Goal: Information Seeking & Learning: Learn about a topic

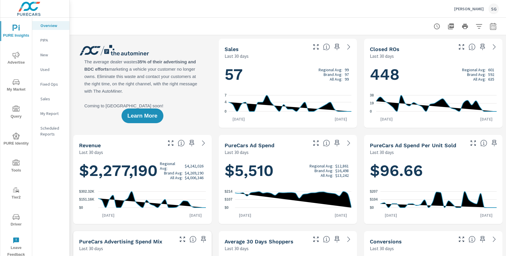
scroll to position [0, 0]
click at [20, 62] on span "Advertise" at bounding box center [16, 59] width 28 height 14
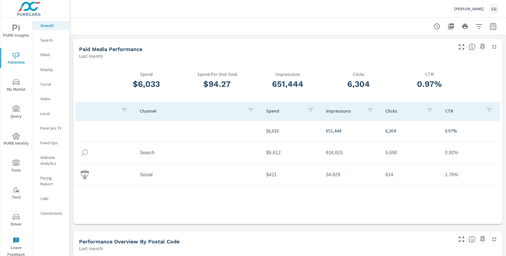
click at [496, 31] on button "button" at bounding box center [494, 27] width 12 height 12
select select "Last month"
click at [440, 67] on p "+ Add comparison" at bounding box center [452, 66] width 75 height 7
select select "Previous period"
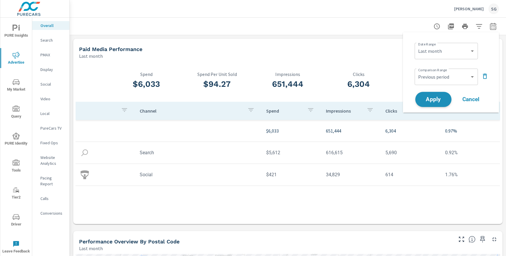
click at [432, 95] on button "Apply" at bounding box center [434, 99] width 36 height 15
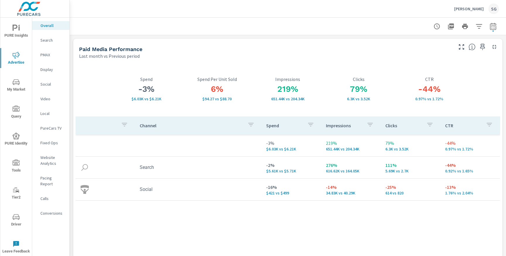
click at [45, 42] on p "Search" at bounding box center [52, 40] width 24 height 6
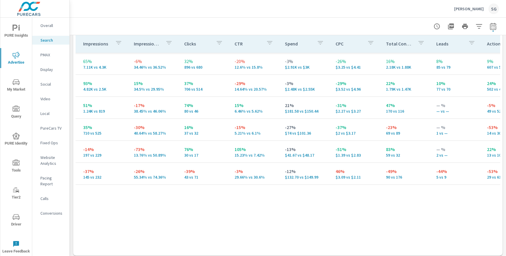
scroll to position [0, 103]
click at [47, 56] on p "PMAX" at bounding box center [52, 55] width 24 height 6
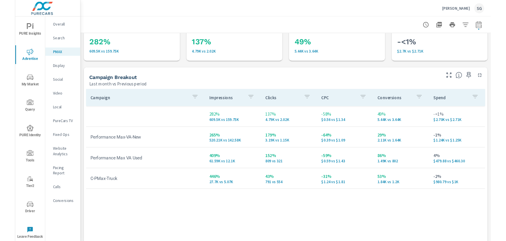
scroll to position [30, 0]
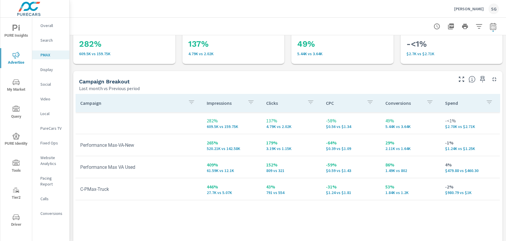
click at [47, 41] on p "Search" at bounding box center [52, 40] width 24 height 6
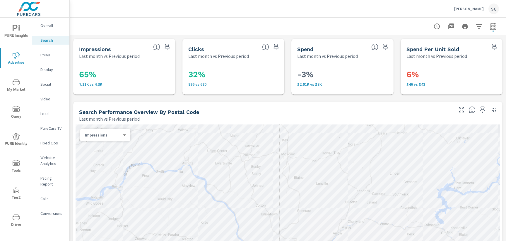
click at [48, 28] on div "Overall" at bounding box center [50, 25] width 37 height 9
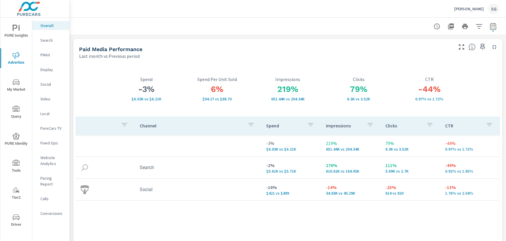
click at [45, 41] on p "Search" at bounding box center [52, 40] width 24 height 6
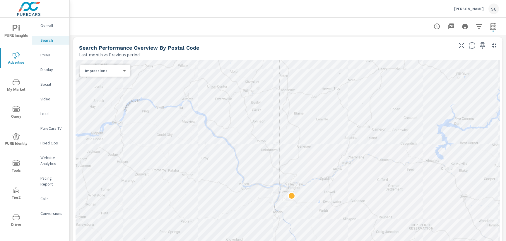
scroll to position [65, 0]
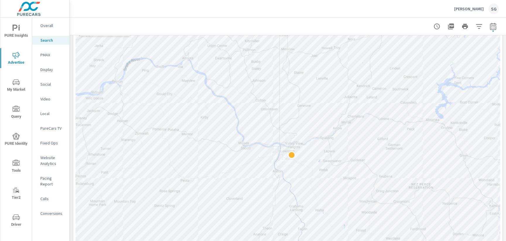
scroll to position [94, 0]
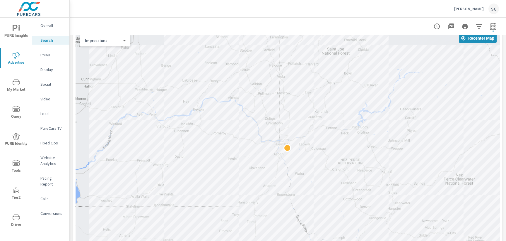
drag, startPoint x: 271, startPoint y: 184, endPoint x: 239, endPoint y: 246, distance: 69.9
click at [239, 241] on html "PURE Insights Advertise My Market Query PURE Identity Tools Tier2 Driver Leave …" at bounding box center [253, 120] width 506 height 241
click at [24, 84] on span "My Market" at bounding box center [16, 86] width 28 height 14
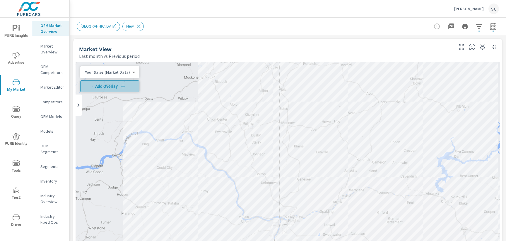
click at [121, 89] on icon "button" at bounding box center [123, 86] width 6 height 6
click at [496, 33] on div "[GEOGRAPHIC_DATA] New" at bounding box center [288, 26] width 423 height 17
click at [493, 30] on span "button" at bounding box center [493, 30] width 1 height 1
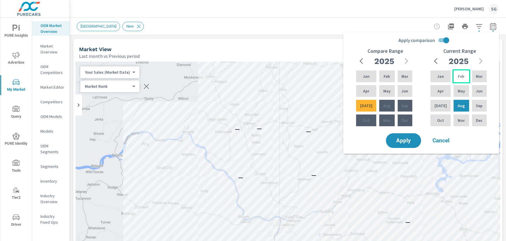
click at [460, 77] on p "Feb" at bounding box center [461, 76] width 6 height 6
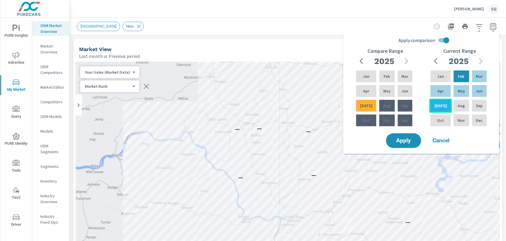
click at [442, 103] on div "[DATE]" at bounding box center [441, 105] width 23 height 14
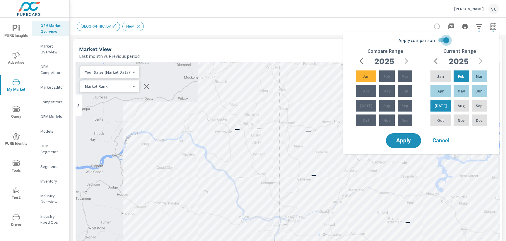
click at [441, 42] on input "Apply comparison" at bounding box center [446, 40] width 33 height 11
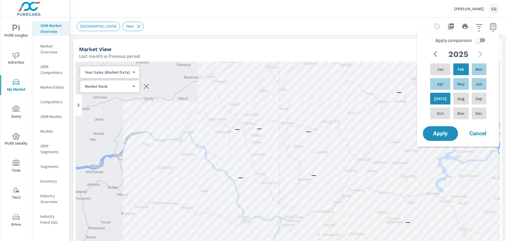
click at [480, 43] on input "Apply comparison" at bounding box center [477, 40] width 33 height 11
checkbox input "true"
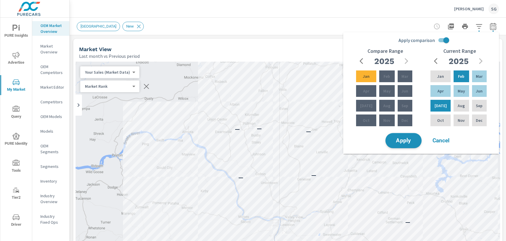
click at [406, 142] on span "Apply" at bounding box center [404, 141] width 24 height 6
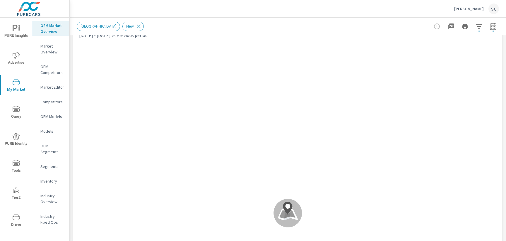
scroll to position [18, 0]
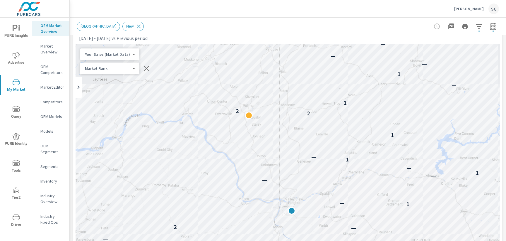
click at [230, 39] on div "[DATE] - [DATE] vs Previous period" at bounding box center [265, 38] width 373 height 7
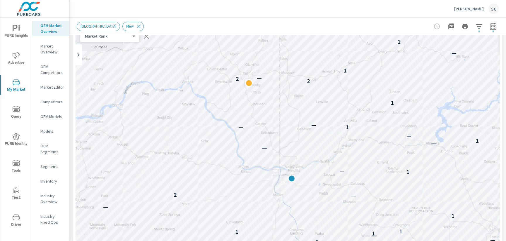
scroll to position [41, 0]
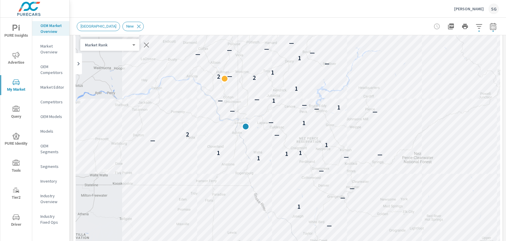
drag, startPoint x: 162, startPoint y: 98, endPoint x: 137, endPoint y: 67, distance: 40.0
click at [137, 67] on div "— — — — — — — — — — 1 — — — — 1 — — 1 1 1 — 1 — — 2 1 — — — — 1 — 1 — — 1 2 2 —…" at bounding box center [288, 183] width 425 height 326
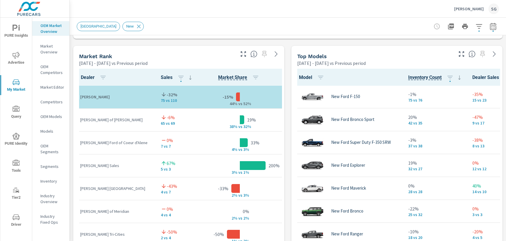
click at [288, 103] on div "Market View [DATE] - [DATE] vs Previous period ← Move left → Move right ↑ Move …" at bounding box center [288, 167] width 437 height 1003
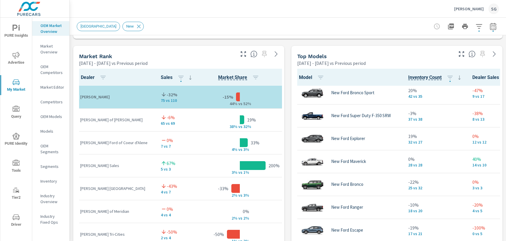
scroll to position [20, 0]
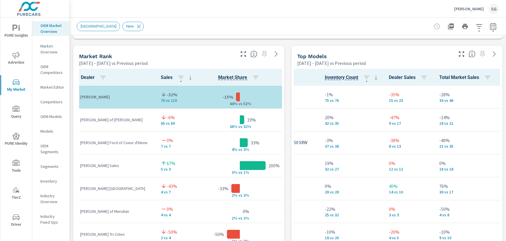
scroll to position [0, 84]
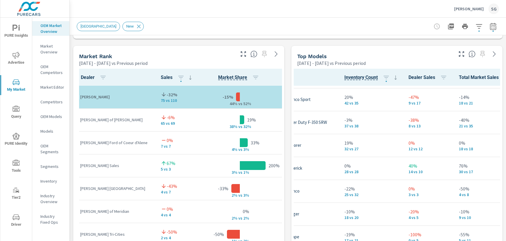
scroll to position [18, 64]
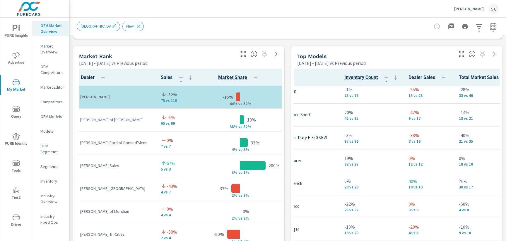
scroll to position [0, 64]
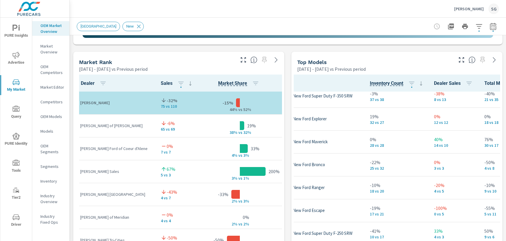
scroll to position [55, 38]
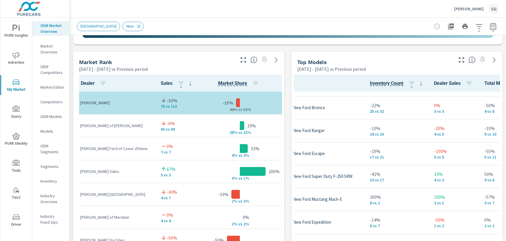
scroll to position [112, 38]
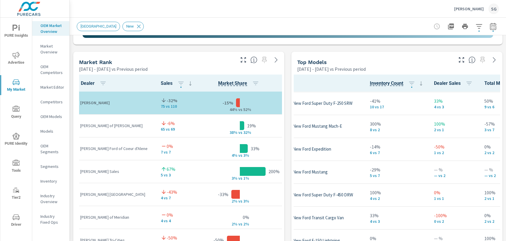
scroll to position [183, 38]
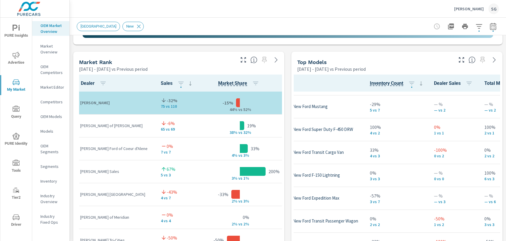
scroll to position [251, 38]
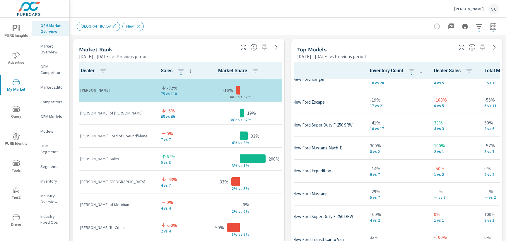
scroll to position [148, 38]
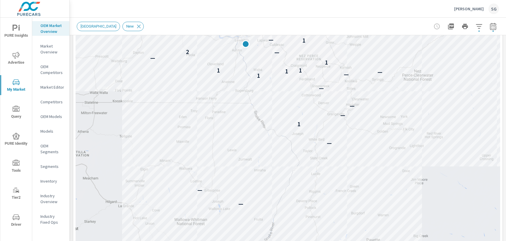
scroll to position [123, 0]
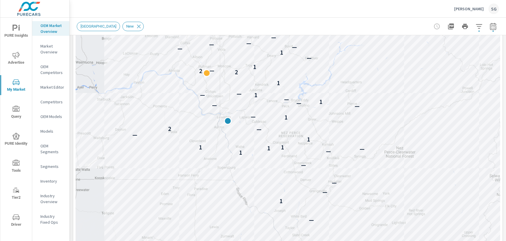
drag, startPoint x: 273, startPoint y: 167, endPoint x: 261, endPoint y: 252, distance: 86.0
click at [261, 241] on html "PURE Insights Advertise My Market Query PURE Identity Tools Tier2 Driver Leave …" at bounding box center [253, 120] width 506 height 241
click at [17, 220] on span "Driver" at bounding box center [16, 218] width 28 height 14
click at [14, 59] on span "Advertise" at bounding box center [16, 57] width 28 height 14
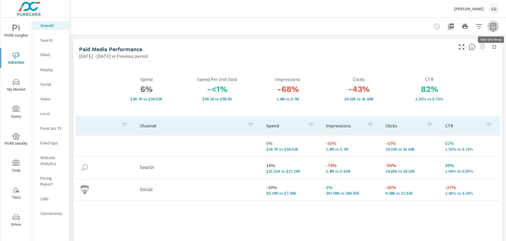
click at [493, 28] on icon "button" at bounding box center [493, 26] width 7 height 7
select select "Previous period"
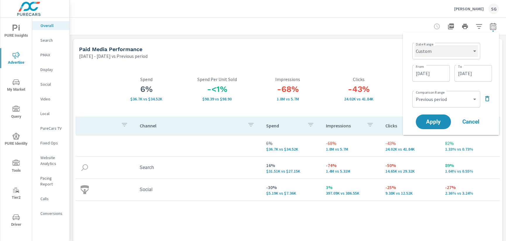
click at [447, 55] on select "Custom [DATE] Last week Last 7 days Last 14 days Last 30 days Last 45 days Last…" at bounding box center [446, 51] width 63 height 12
click at [415, 45] on select "Custom [DATE] Last week Last 7 days Last 14 days Last 30 days Last 45 days Last…" at bounding box center [446, 51] width 63 height 12
select select "Last month"
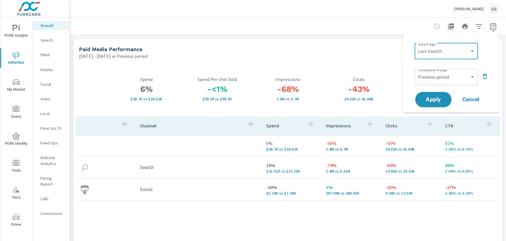
click at [446, 101] on button "Apply" at bounding box center [434, 99] width 36 height 15
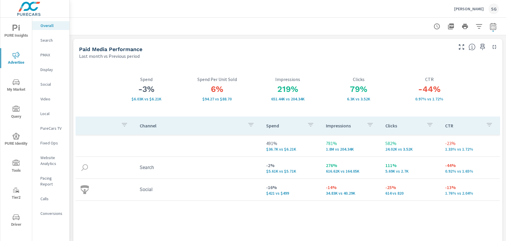
click at [48, 40] on p "Search" at bounding box center [52, 40] width 24 height 6
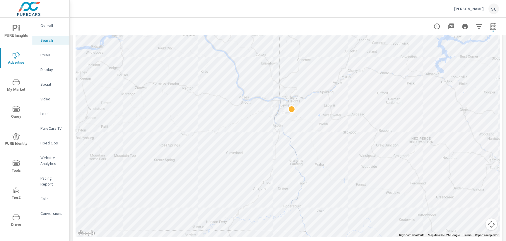
scroll to position [155, 0]
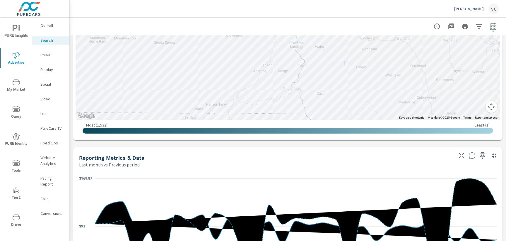
scroll to position [267, 0]
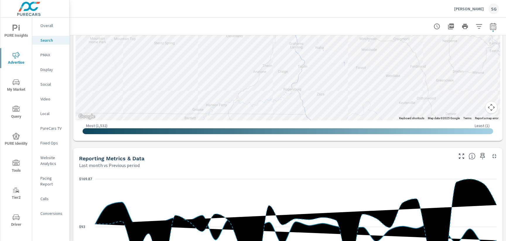
click at [197, 145] on div "Impressions Last month vs Previous period 65% 7.11K vs 4.3K Clicks Last month v…" at bounding box center [288, 175] width 437 height 815
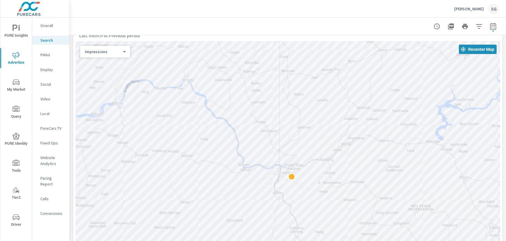
scroll to position [83, 0]
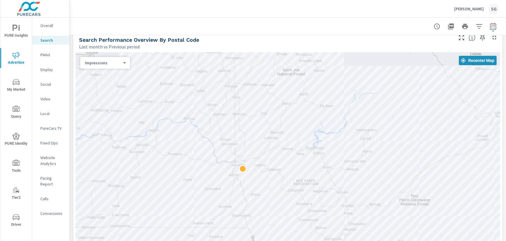
scroll to position [74, 0]
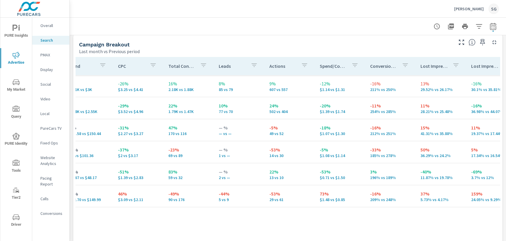
scroll to position [0, 328]
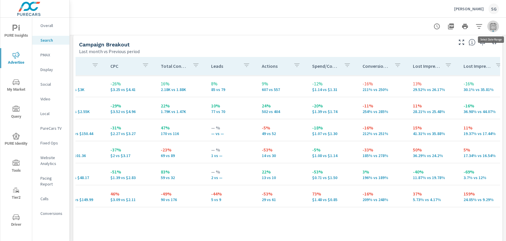
click at [494, 26] on icon "button" at bounding box center [493, 26] width 7 height 7
select select "Last month"
select select "Previous period"
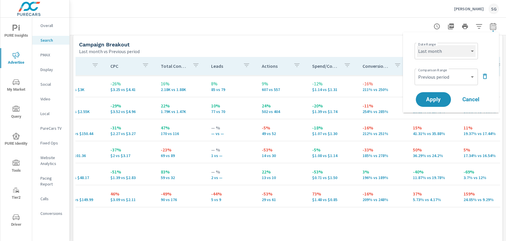
click at [449, 52] on select "Custom [DATE] Last week Last 7 days Last 14 days Last 30 days Last 45 days Last…" at bounding box center [446, 51] width 59 height 12
click at [417, 45] on select "Custom [DATE] Last week Last 7 days Last 14 days Last 30 days Last 45 days Last…" at bounding box center [446, 51] width 59 height 12
select select "Month to date"
click at [485, 76] on icon "button" at bounding box center [485, 76] width 7 height 7
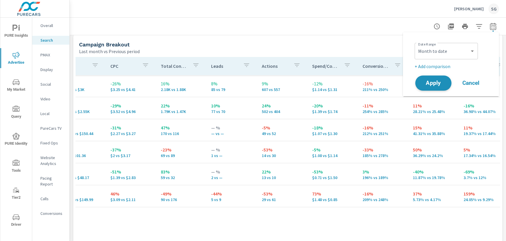
click at [437, 81] on span "Apply" at bounding box center [434, 83] width 24 height 6
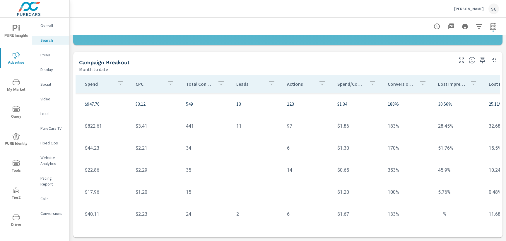
scroll to position [0, 306]
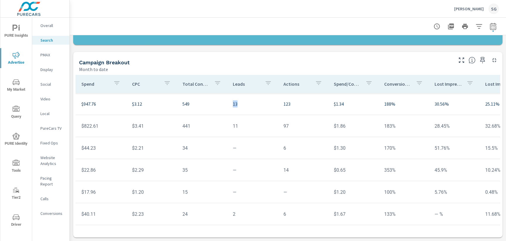
drag, startPoint x: 235, startPoint y: 104, endPoint x: 222, endPoint y: 104, distance: 12.3
click at [228, 104] on td "13" at bounding box center [253, 104] width 50 height 16
click at [45, 195] on p "Calls" at bounding box center [52, 198] width 24 height 6
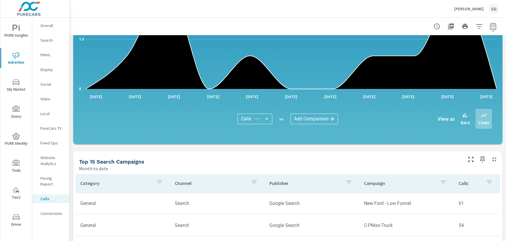
scroll to position [185, 0]
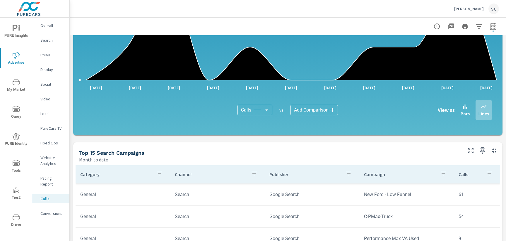
click at [49, 210] on p "Conversions" at bounding box center [52, 213] width 24 height 6
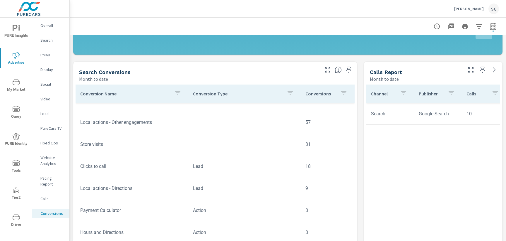
scroll to position [129, 0]
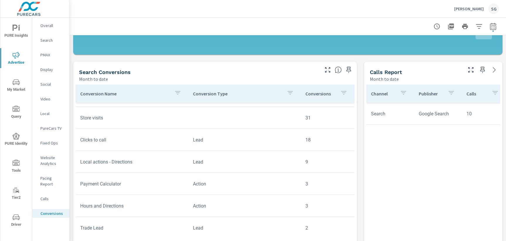
scroll to position [153, 0]
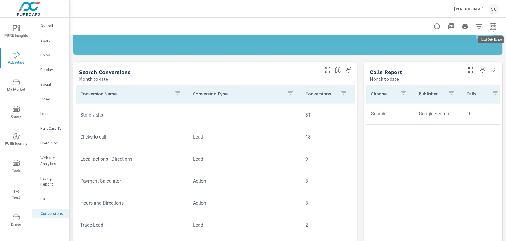
click at [493, 28] on icon "button" at bounding box center [493, 27] width 4 height 2
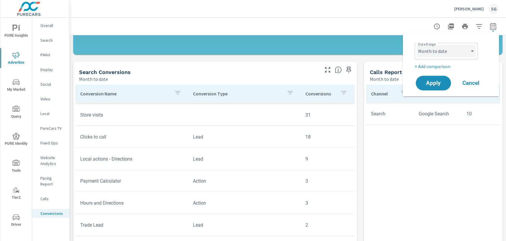
click at [444, 49] on select "Custom [DATE] Last week Last 7 days Last 14 days Last 30 days Last 45 days Last…" at bounding box center [446, 51] width 59 height 12
click at [417, 45] on select "Custom [DATE] Last week Last 7 days Last 14 days Last 30 days Last 45 days Last…" at bounding box center [446, 51] width 59 height 12
select select "Last month"
click at [437, 66] on p "+ Add comparison" at bounding box center [452, 66] width 75 height 7
select select "Previous period"
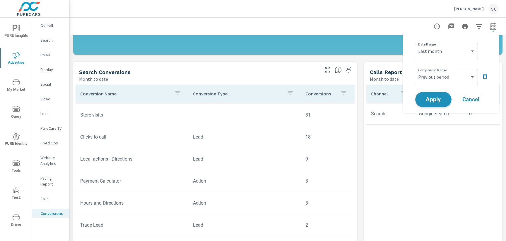
click at [420, 104] on button "Apply" at bounding box center [434, 99] width 36 height 15
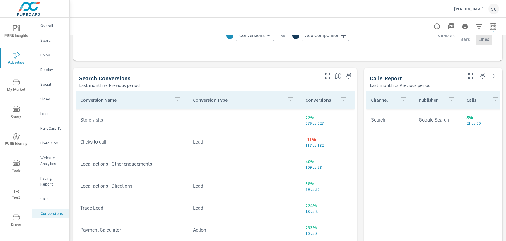
scroll to position [309, 0]
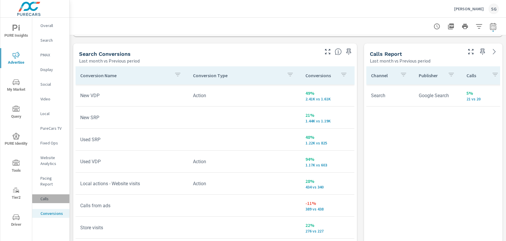
click at [48, 195] on p "Calls" at bounding box center [52, 198] width 24 height 6
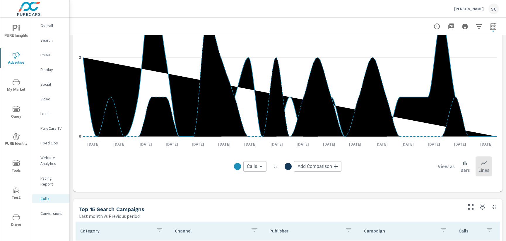
scroll to position [217, 0]
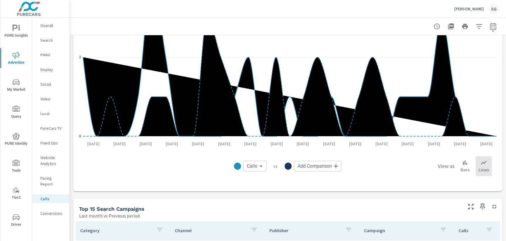
click at [47, 210] on p "Conversions" at bounding box center [52, 213] width 24 height 6
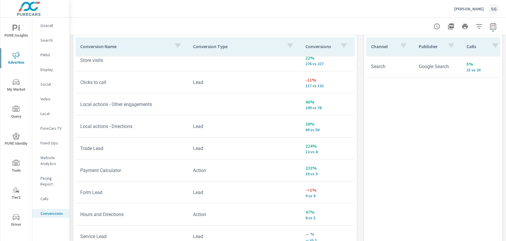
scroll to position [332, 0]
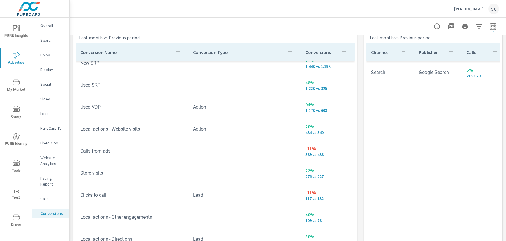
scroll to position [26, 0]
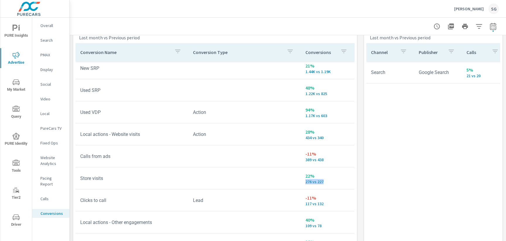
drag, startPoint x: 306, startPoint y: 181, endPoint x: 324, endPoint y: 183, distance: 18.3
click at [324, 183] on p "276 vs 227" at bounding box center [328, 181] width 44 height 5
click at [47, 53] on p "PMAX" at bounding box center [52, 55] width 24 height 6
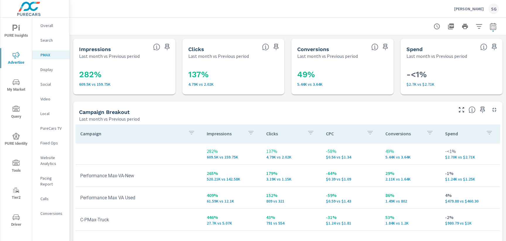
click at [164, 99] on div "Impressions Last month vs Previous period 282% 609.5K vs 159.75K Clicks Last mo…" at bounding box center [288, 192] width 437 height 314
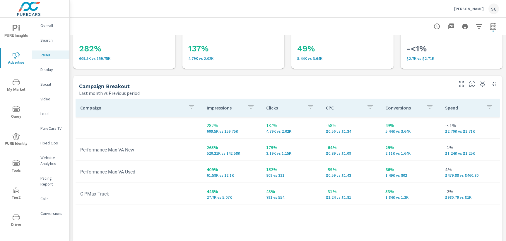
scroll to position [18, 0]
